Goal: Check status: Check status

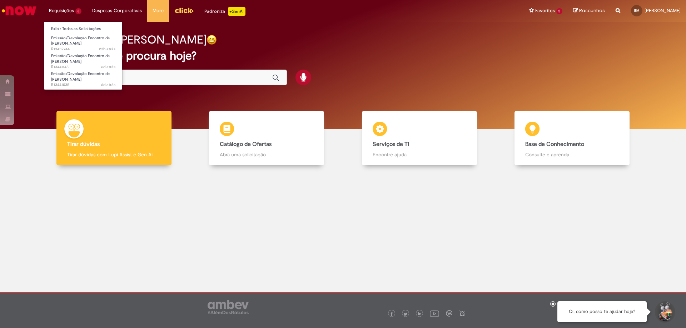
click at [72, 8] on li "Requisições 3 Exibir Todas as Solicitações Emissão/Devolução Encontro de Contas…" at bounding box center [65, 10] width 43 height 21
click at [73, 56] on span "Emissão/Devolução Encontro de [PERSON_NAME]" at bounding box center [80, 58] width 59 height 11
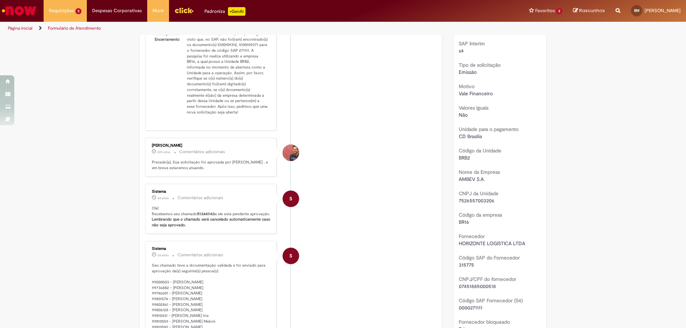
scroll to position [71, 0]
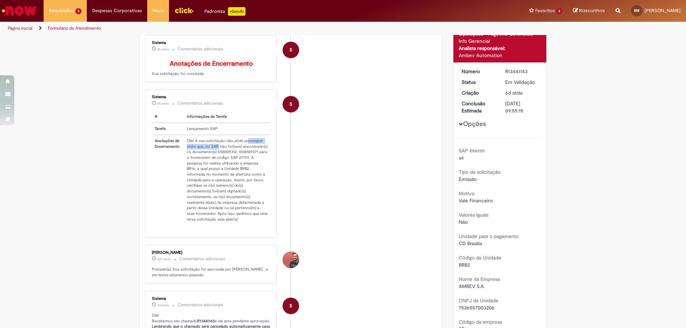
drag, startPoint x: 215, startPoint y: 151, endPoint x: 245, endPoint y: 145, distance: 30.6
click at [245, 145] on td "Olá! A sua solicitação não pôde prosseguir visto que, no SAP, não foi(ram) enco…" at bounding box center [227, 180] width 87 height 90
click at [229, 159] on td "Olá! A sua solicitação não pôde prosseguir visto que, no SAP, não foi(ram) enco…" at bounding box center [227, 180] width 87 height 90
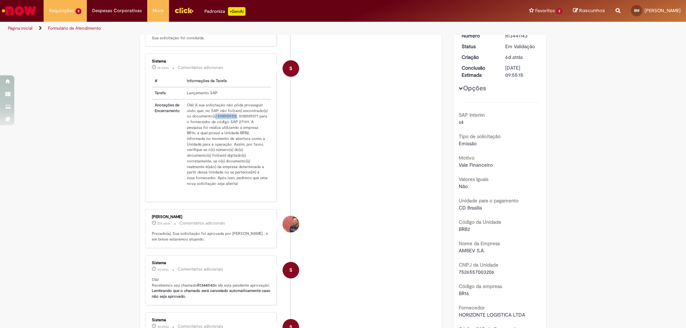
drag, startPoint x: 212, startPoint y: 123, endPoint x: 234, endPoint y: 120, distance: 21.9
click at [234, 120] on td "Olá! A sua solicitação não pôde prosseguir visto que, no SAP, não foi(ram) enco…" at bounding box center [227, 144] width 87 height 90
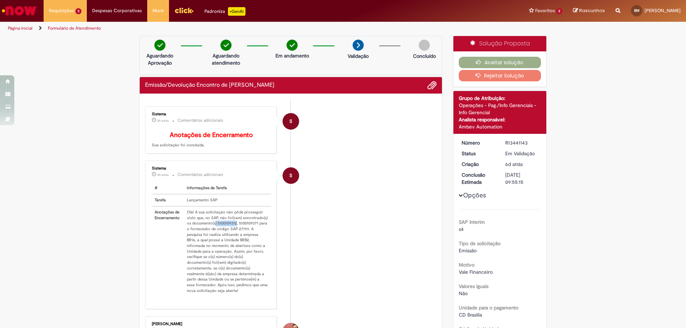
scroll to position [71, 0]
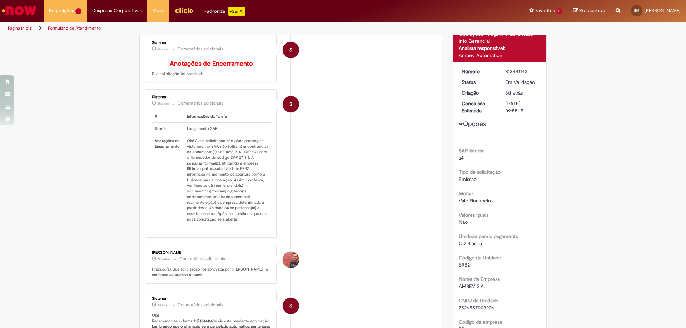
click at [248, 165] on td "Olá! A sua solicitação não pôde prosseguir visto que, no SAP, não foi(ram) enco…" at bounding box center [227, 180] width 87 height 90
drag, startPoint x: 216, startPoint y: 158, endPoint x: 257, endPoint y: 155, distance: 41.6
click at [257, 155] on td "Olá! A sua solicitação não pôde prosseguir visto que, no SAP, não foi(ram) enco…" at bounding box center [227, 180] width 87 height 90
click at [254, 167] on td "Olá! A sua solicitação não pôde prosseguir visto que, no SAP, não foi(ram) enco…" at bounding box center [227, 180] width 87 height 90
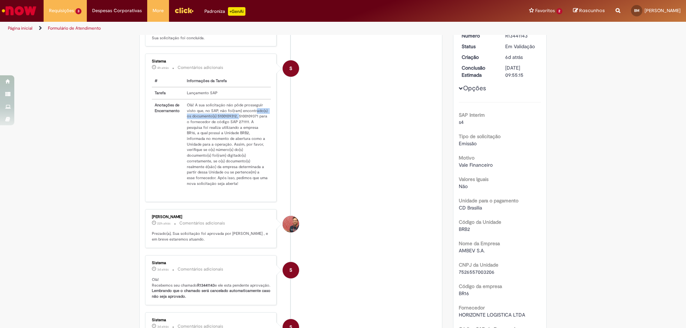
drag, startPoint x: 236, startPoint y: 123, endPoint x: 253, endPoint y: 119, distance: 17.7
click at [253, 119] on td "Olá! A sua solicitação não pôde prosseguir visto que, no SAP, não foi(ram) enco…" at bounding box center [227, 144] width 87 height 90
click at [257, 131] on td "Olá! A sua solicitação não pôde prosseguir visto que, no SAP, não foi(ram) enco…" at bounding box center [227, 144] width 87 height 90
